Goal: Information Seeking & Learning: Learn about a topic

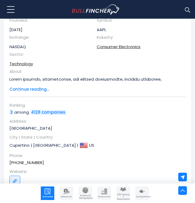
scroll to position [144, 0]
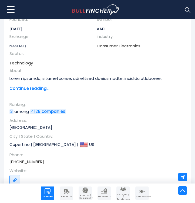
click at [34, 90] on div "Apple Overview Company: Apple CEO: Timothy D. Cook Founded: Apr 1, 1976 Symbol:…" at bounding box center [97, 87] width 176 height 204
click at [35, 87] on span "Continue reading..." at bounding box center [93, 88] width 168 height 6
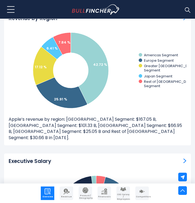
scroll to position [1159, 0]
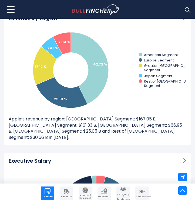
click at [125, 191] on img "Company Employees" at bounding box center [123, 189] width 6 height 6
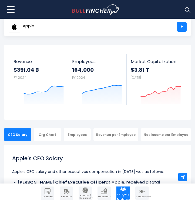
scroll to position [35, 0]
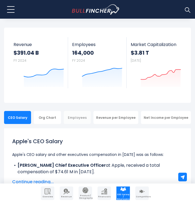
click at [90, 118] on div "Employees" at bounding box center [77, 117] width 27 height 13
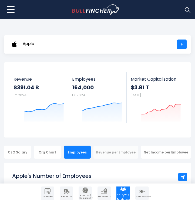
click at [122, 155] on div "Revenue per Employee" at bounding box center [116, 151] width 45 height 13
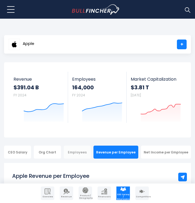
click at [85, 155] on div "Employees" at bounding box center [77, 151] width 27 height 13
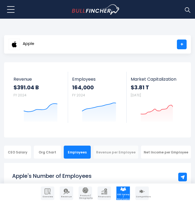
click at [106, 153] on div "Revenue per Employee" at bounding box center [116, 151] width 45 height 13
